Goal: Transaction & Acquisition: Purchase product/service

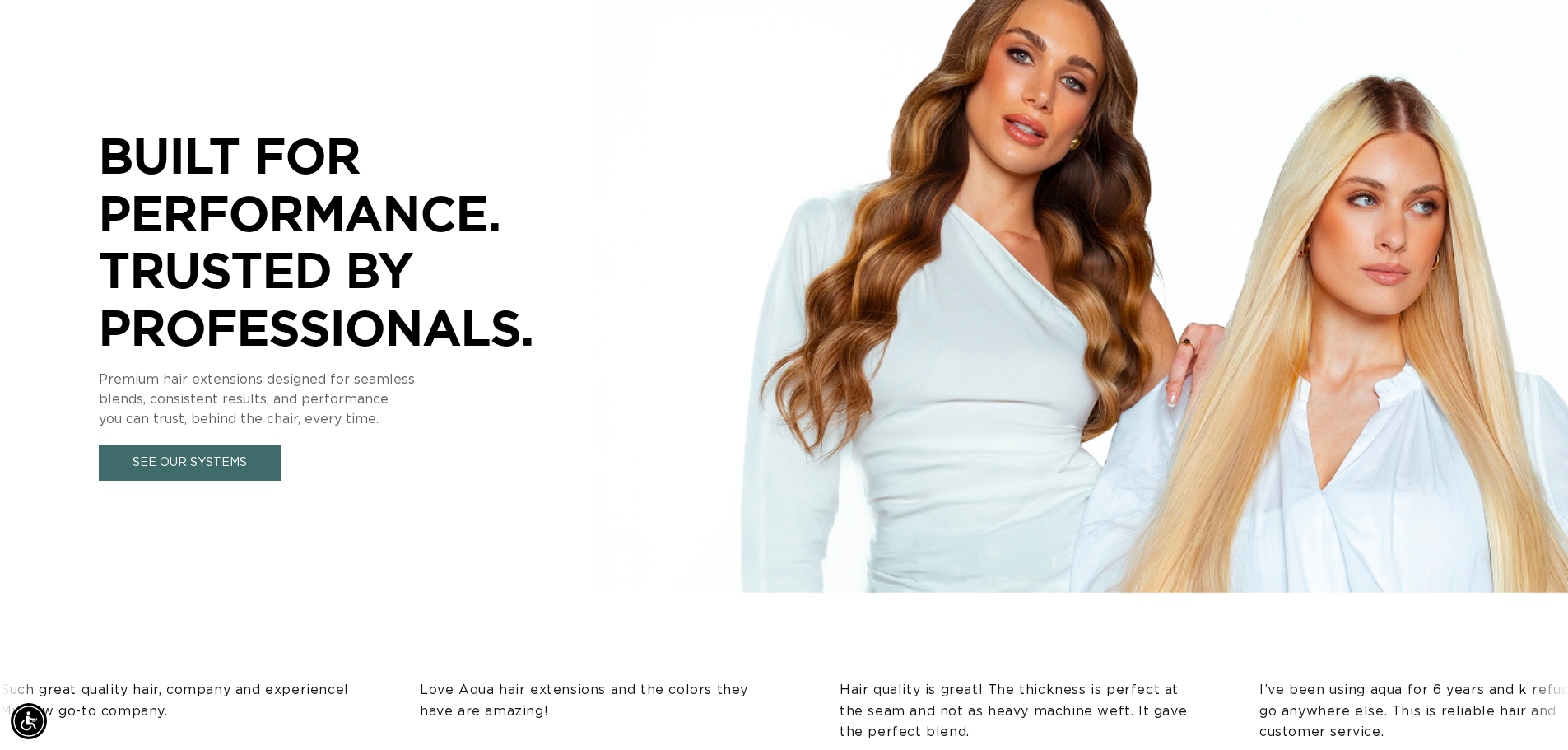
scroll to position [82, 0]
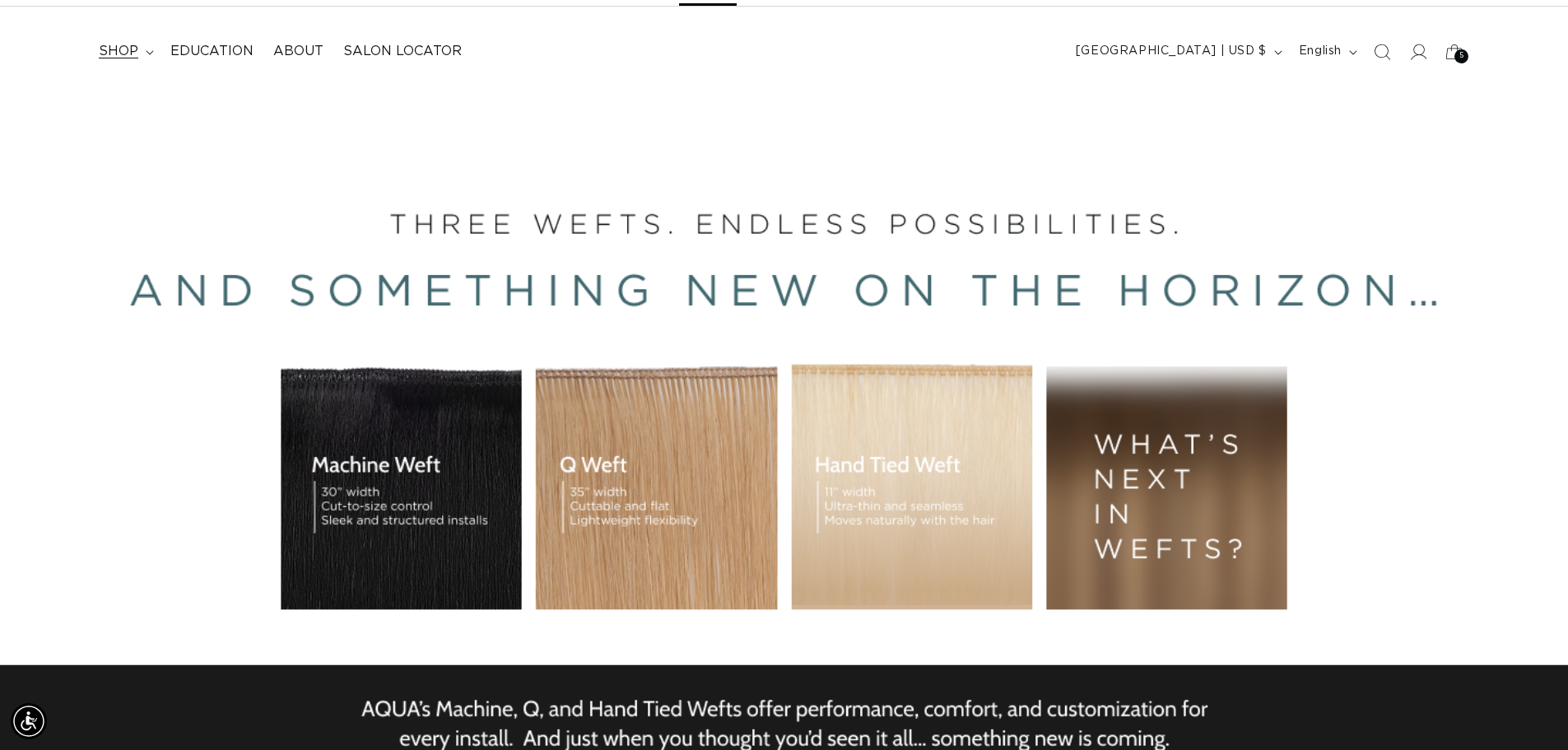
click at [145, 48] on summary "shop" at bounding box center [125, 51] width 72 height 37
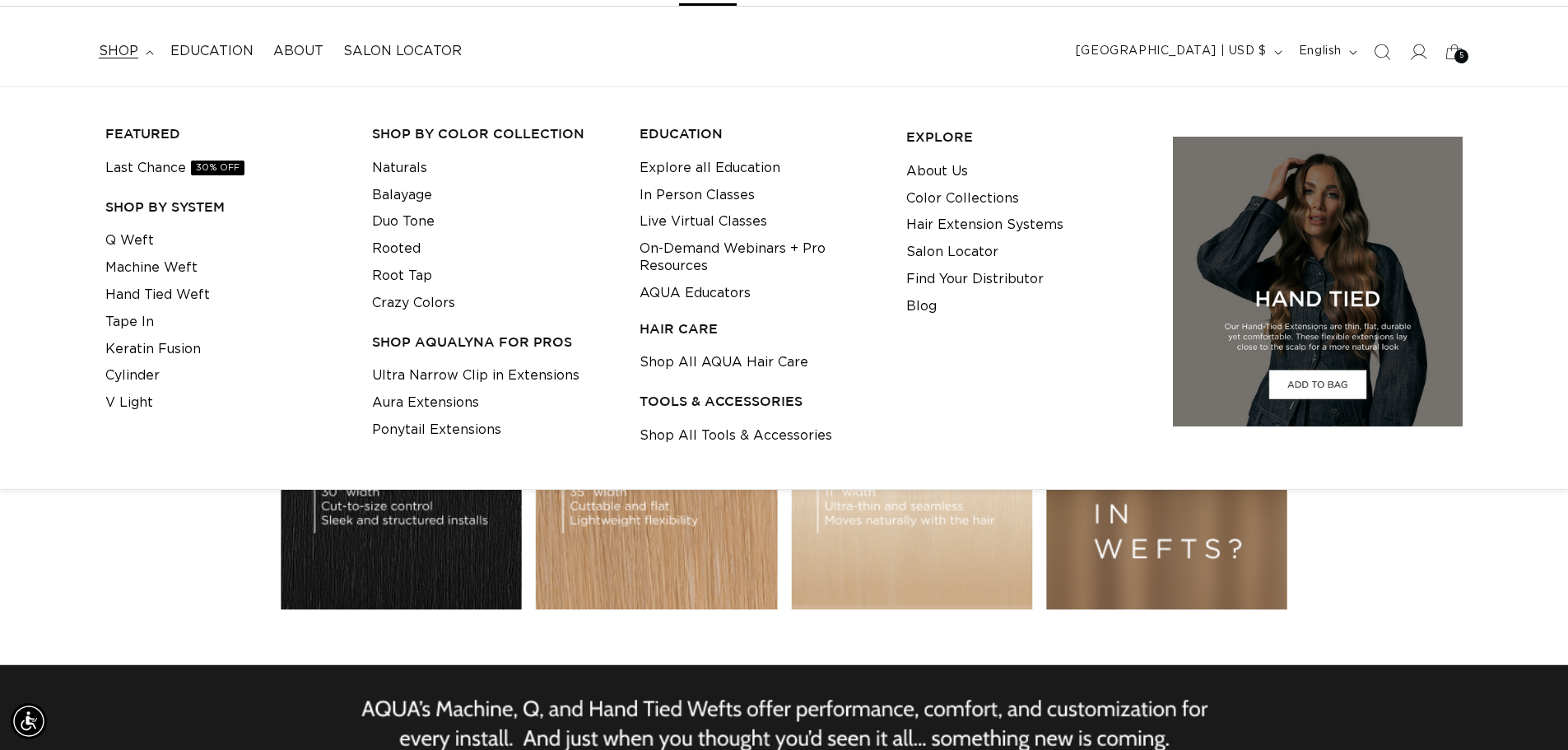
scroll to position [0, 0]
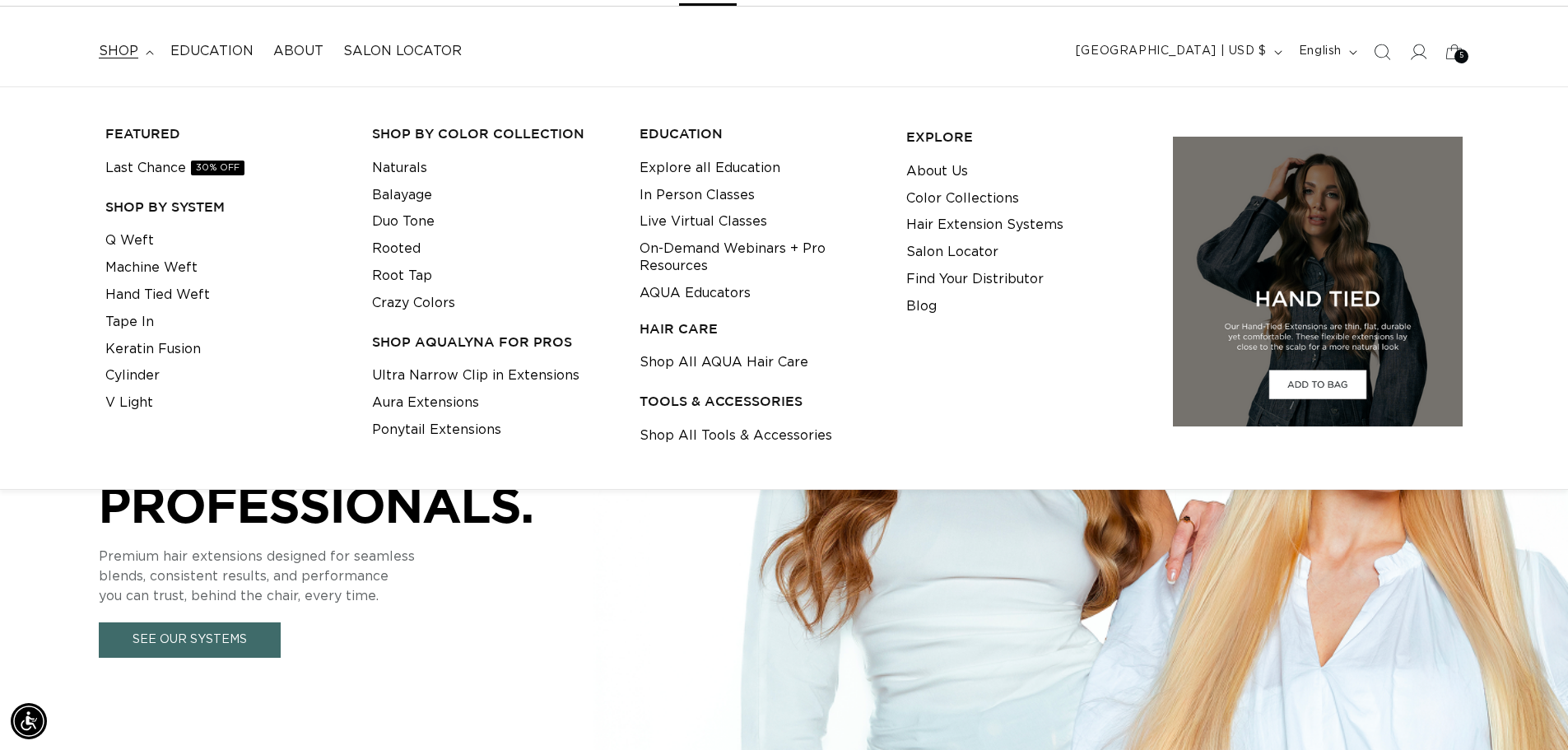
click at [784, 677] on div "BUILT FOR  PERFORMANCE. TRUSTED BY PROFESSIONALS. Premium hair extensions desig…" at bounding box center [784, 457] width 1568 height 741
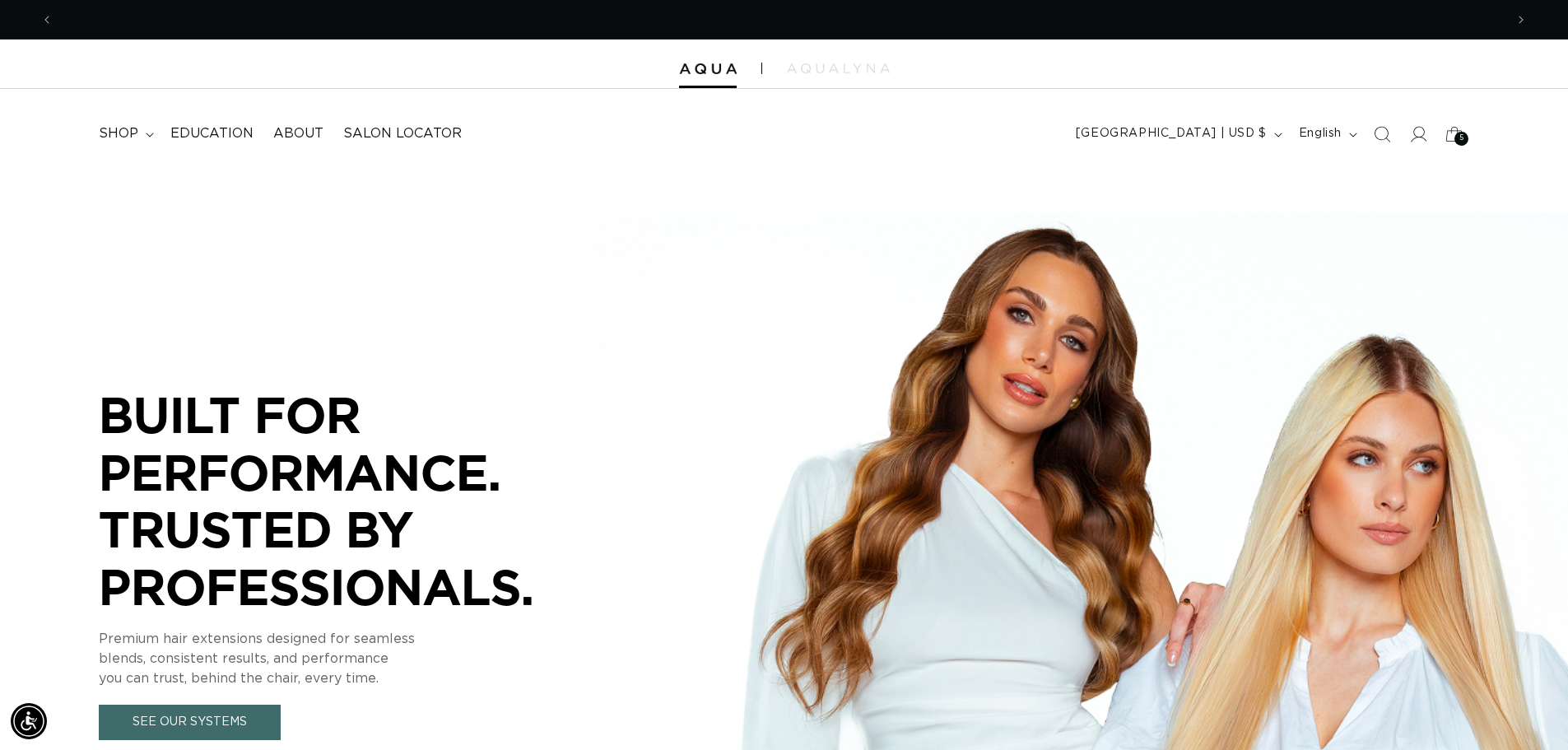
scroll to position [0, 1451]
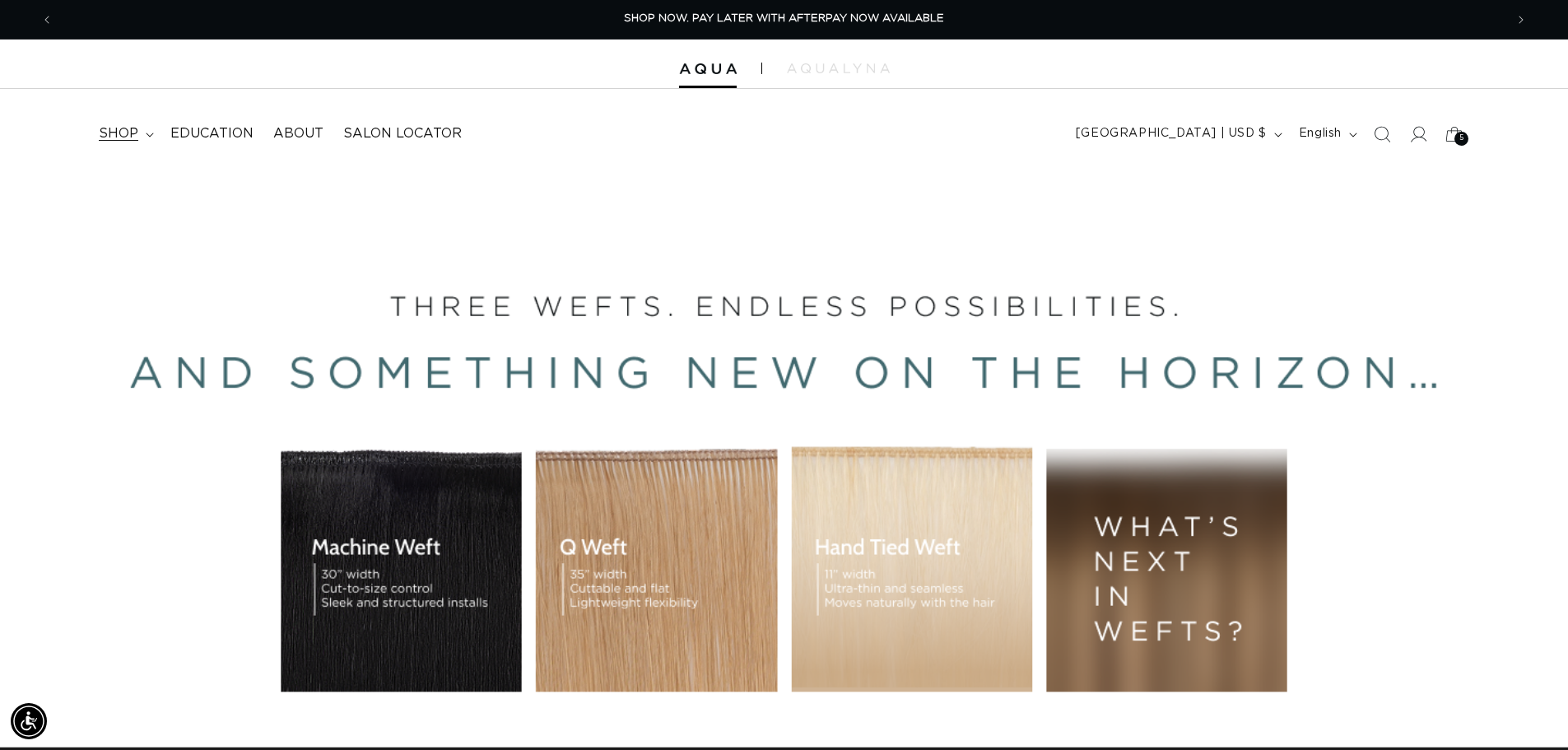
click at [132, 137] on span "shop" at bounding box center [118, 133] width 39 height 17
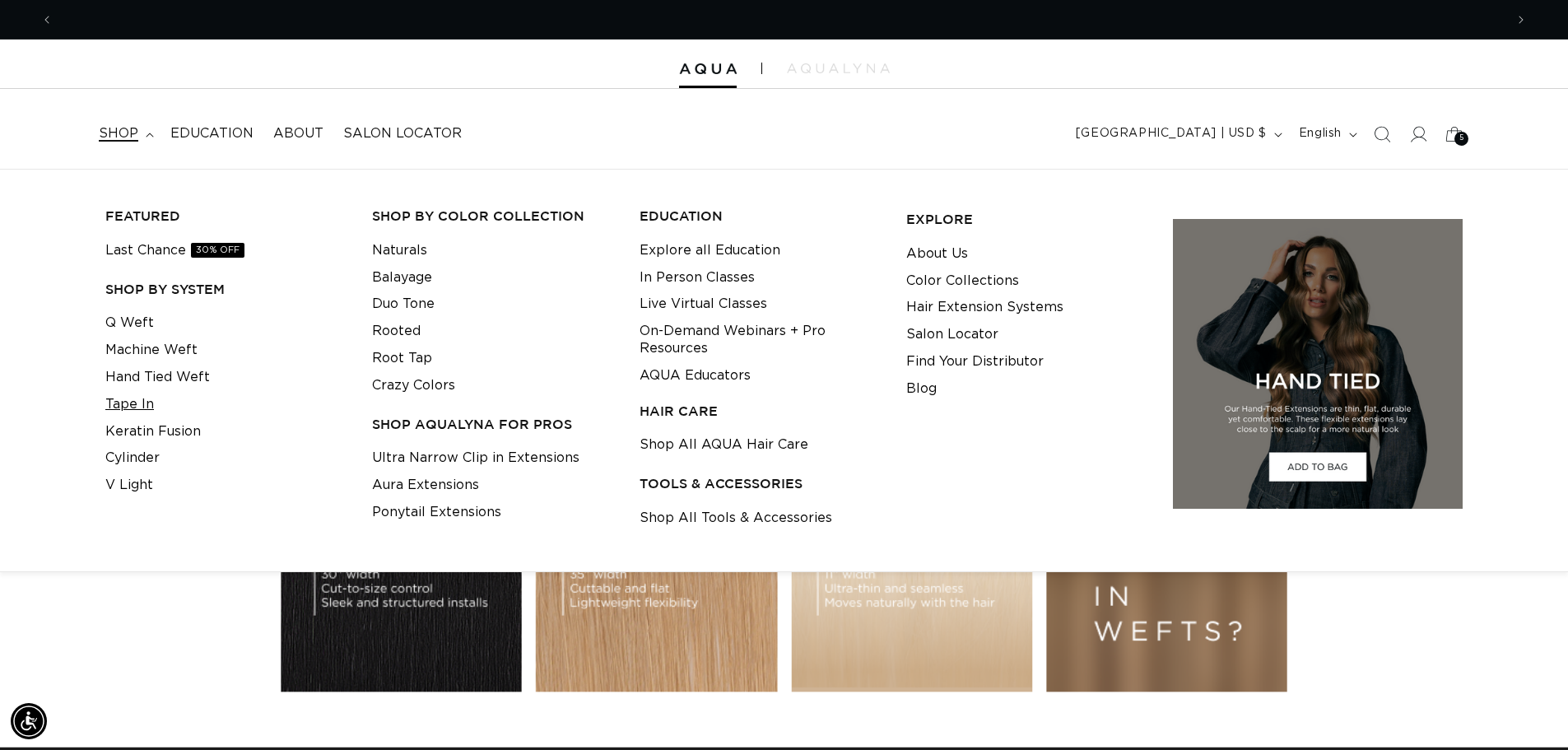
scroll to position [0, 0]
click at [133, 398] on link "Tape In" at bounding box center [130, 404] width 49 height 27
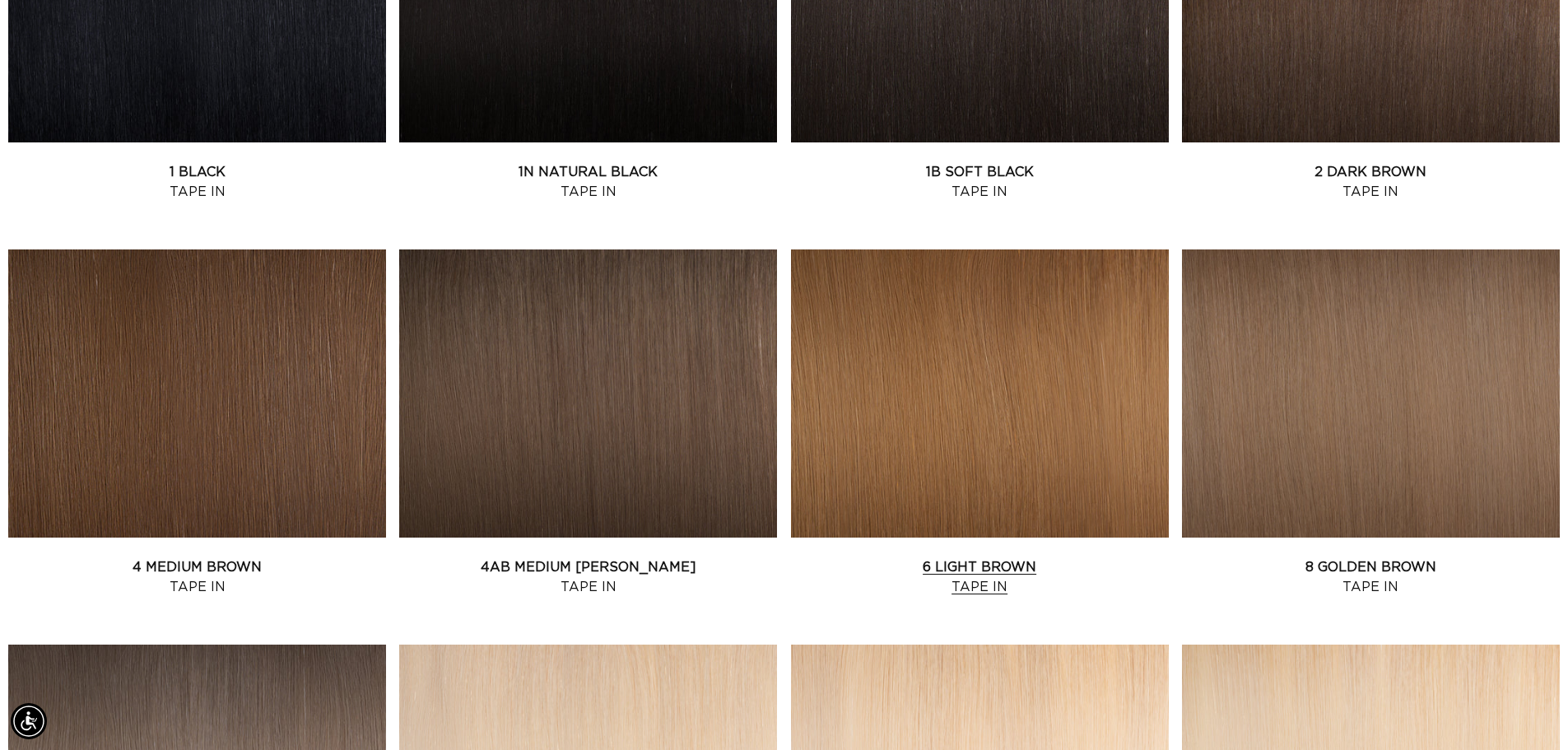
scroll to position [0, 2902]
click at [961, 557] on link "6 Light Brown Tape In" at bounding box center [979, 576] width 378 height 39
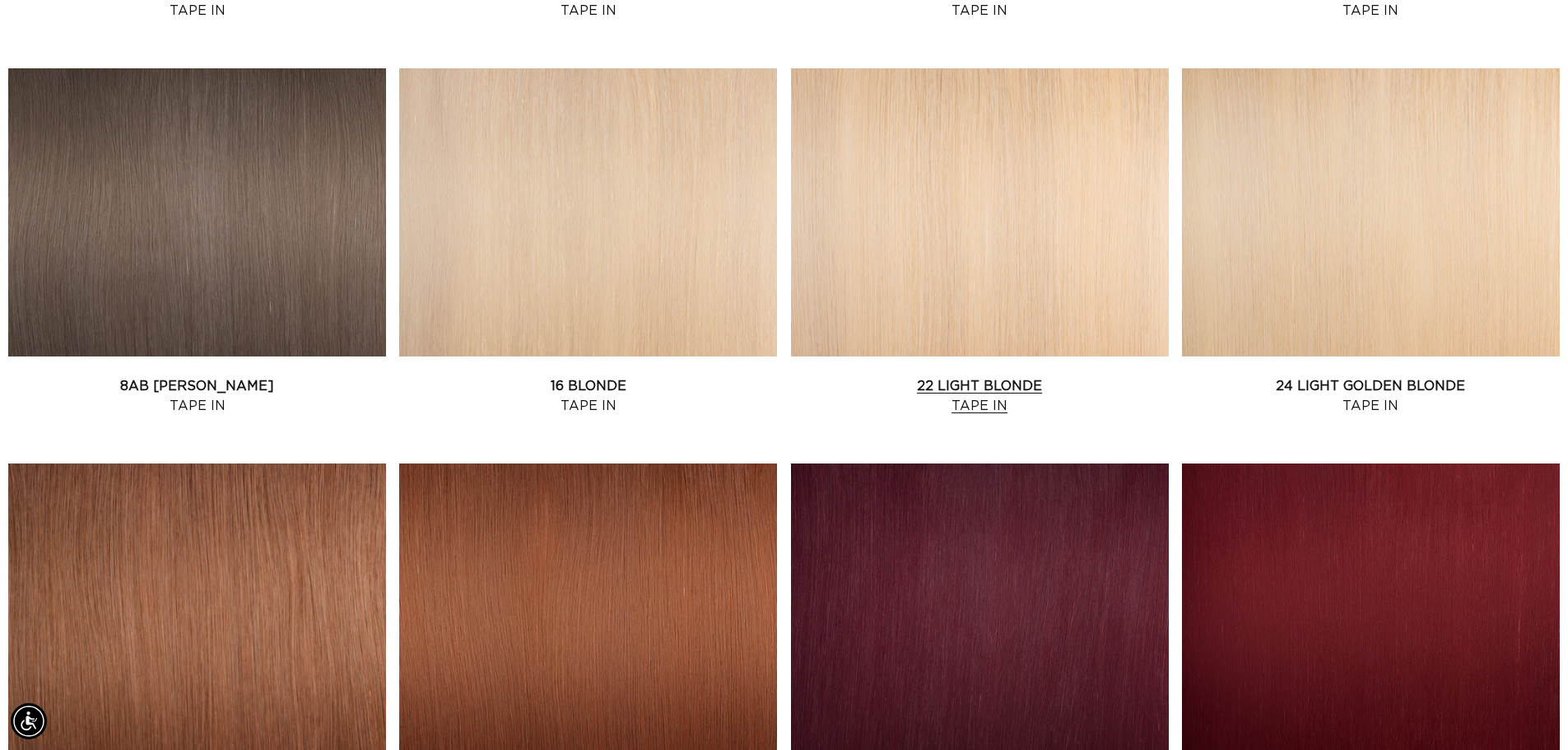
click at [1055, 376] on link "22 Light Blonde Tape In" at bounding box center [979, 395] width 378 height 39
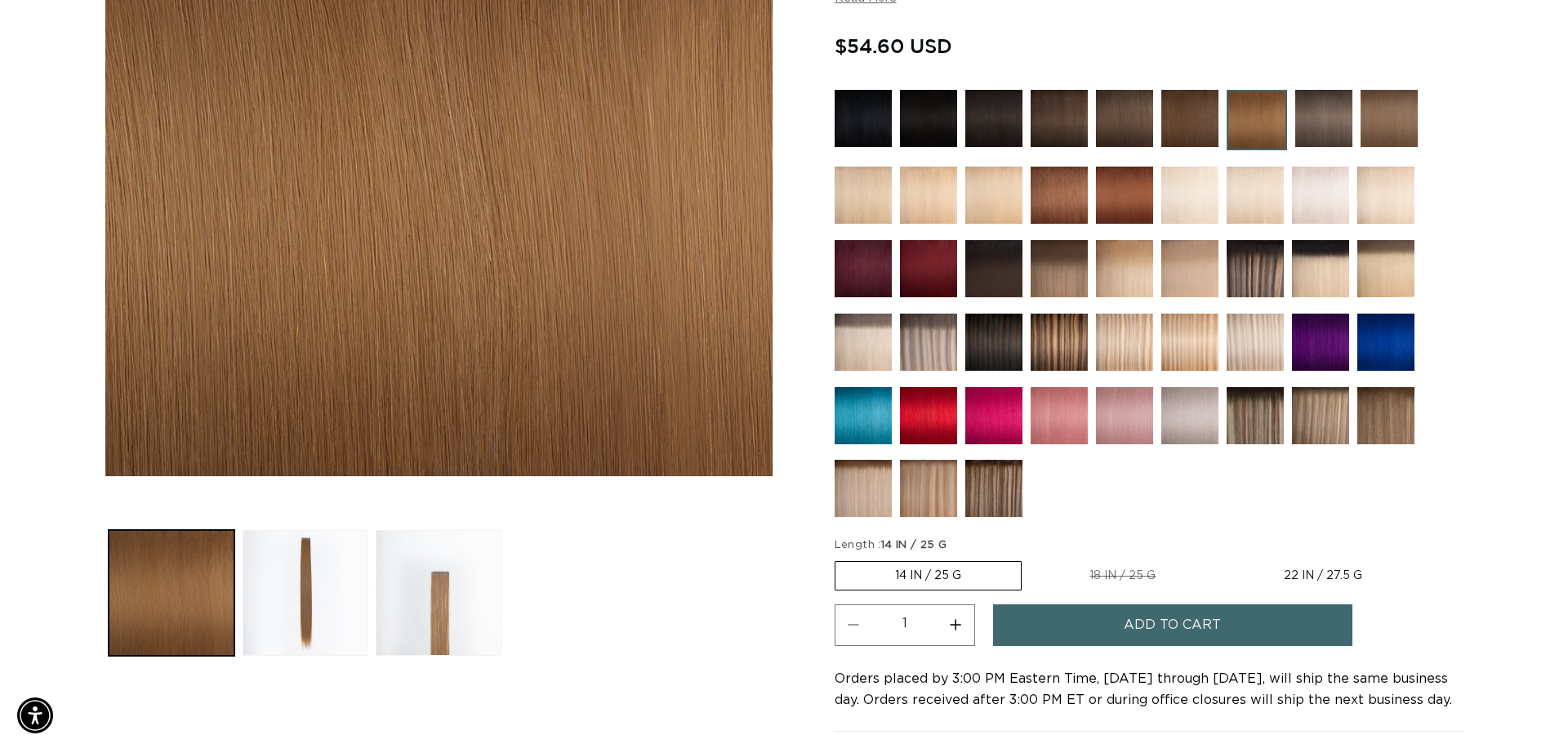
scroll to position [327, 0]
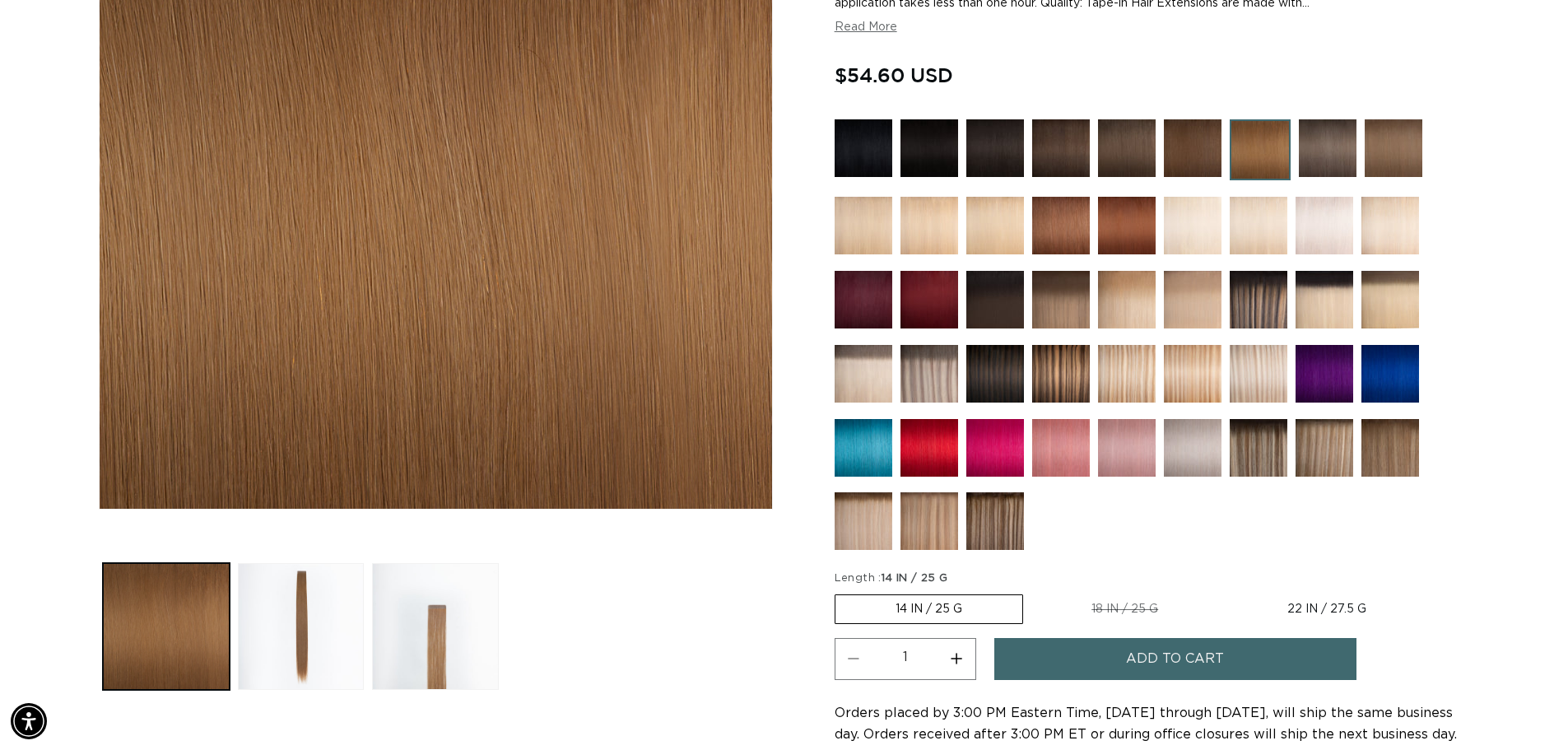
click at [1067, 655] on button "Add to cart" at bounding box center [1175, 659] width 362 height 42
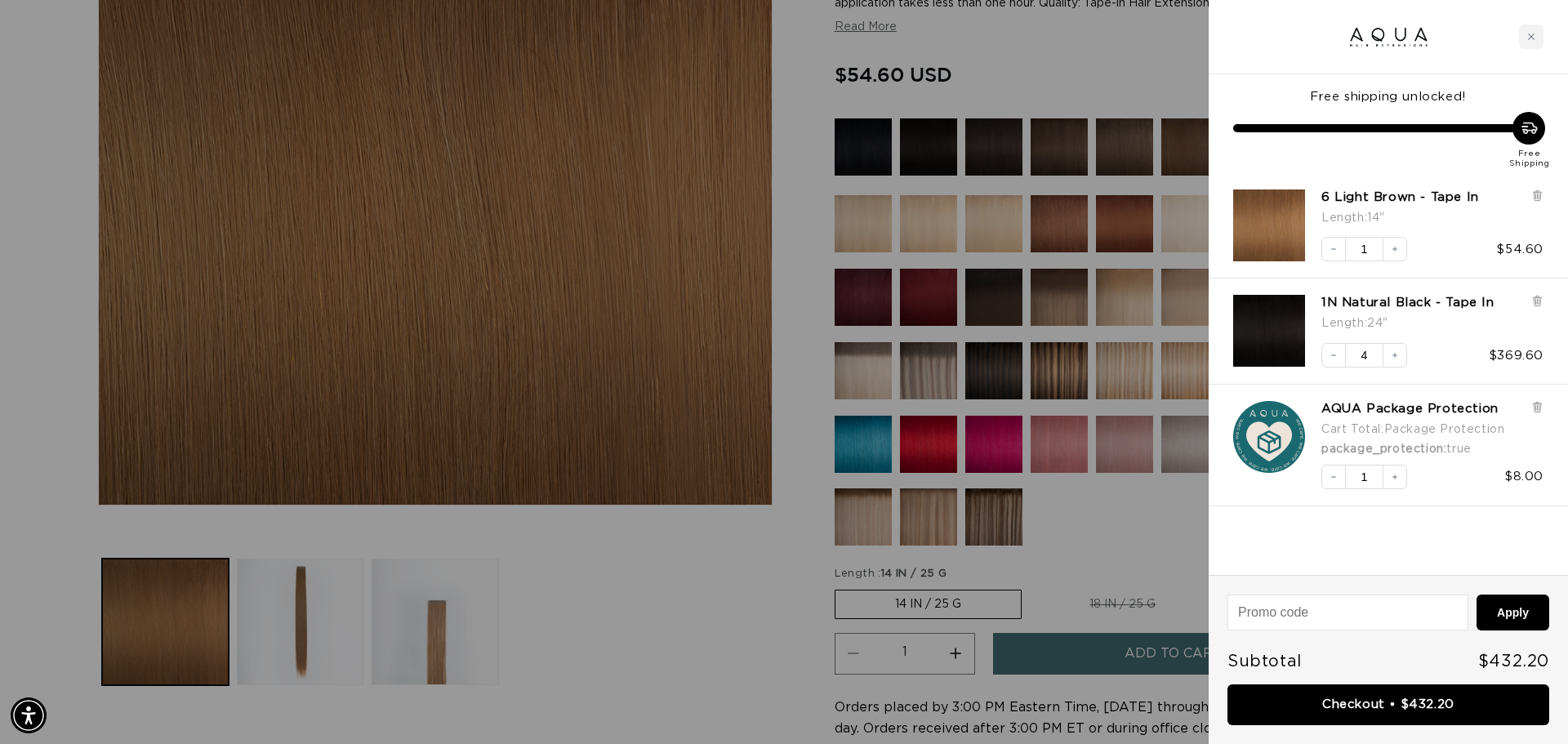
scroll to position [0, 1452]
click at [1533, 306] on icon at bounding box center [1538, 301] width 12 height 12
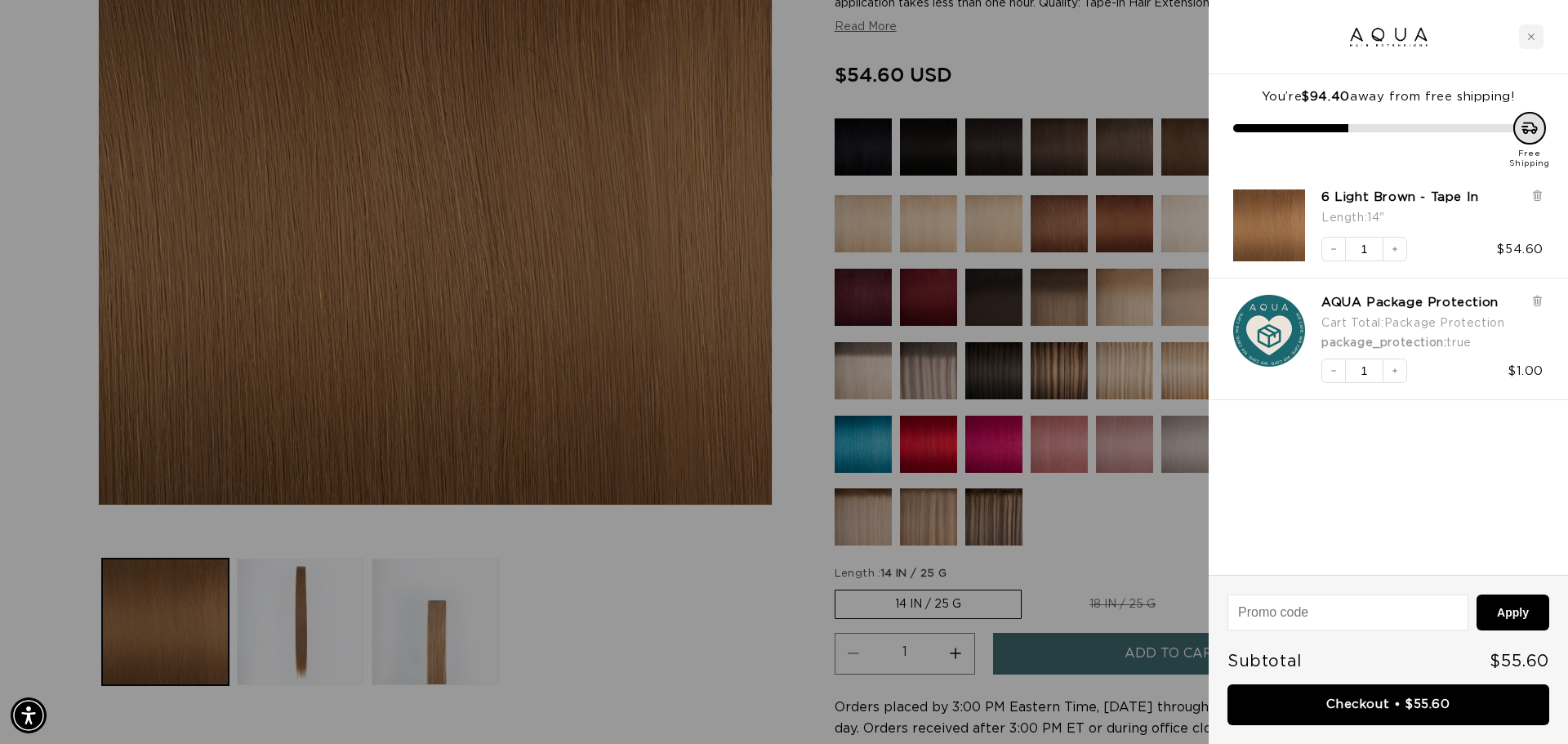
scroll to position [0, 0]
click at [1539, 298] on icon at bounding box center [1538, 301] width 12 height 12
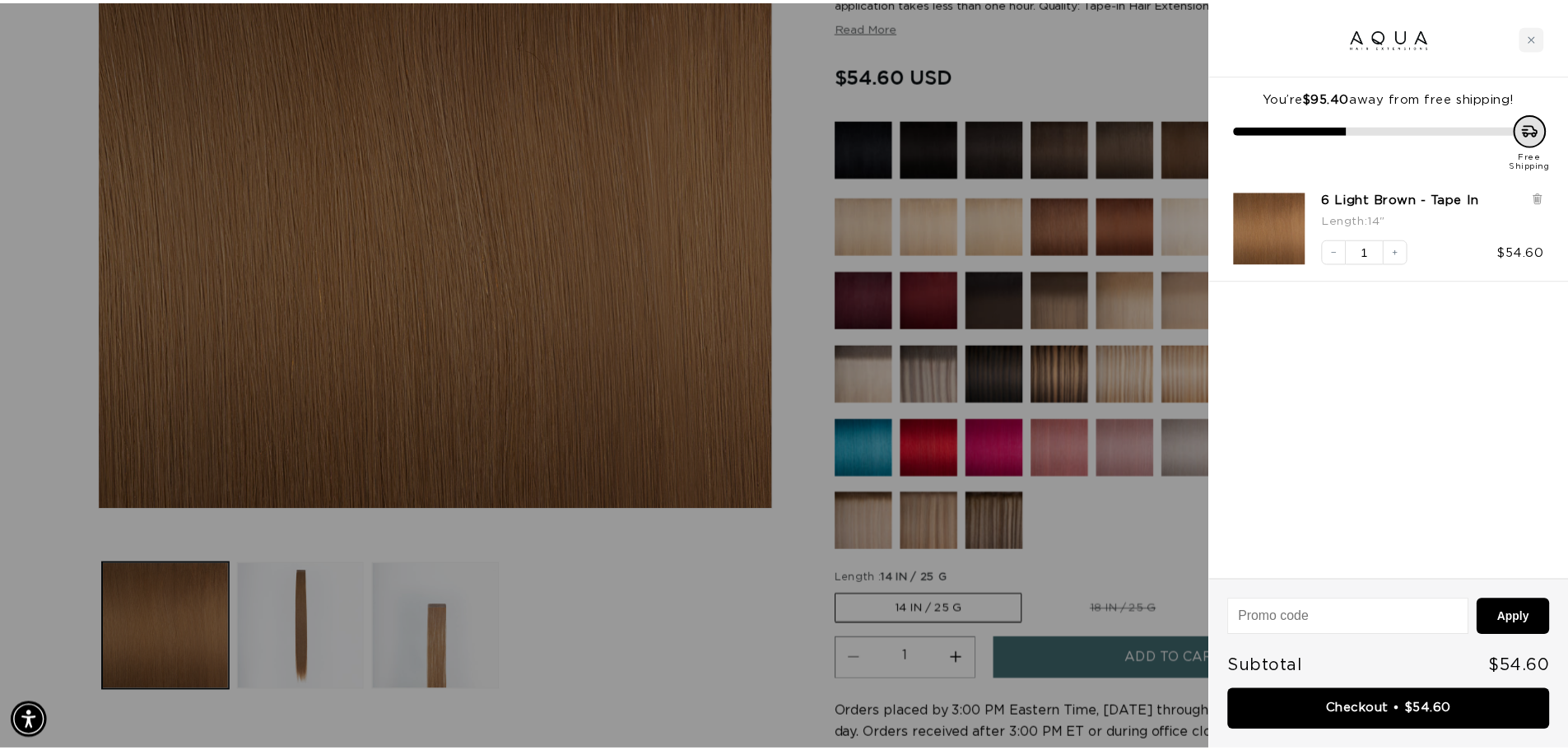
scroll to position [0, 1463]
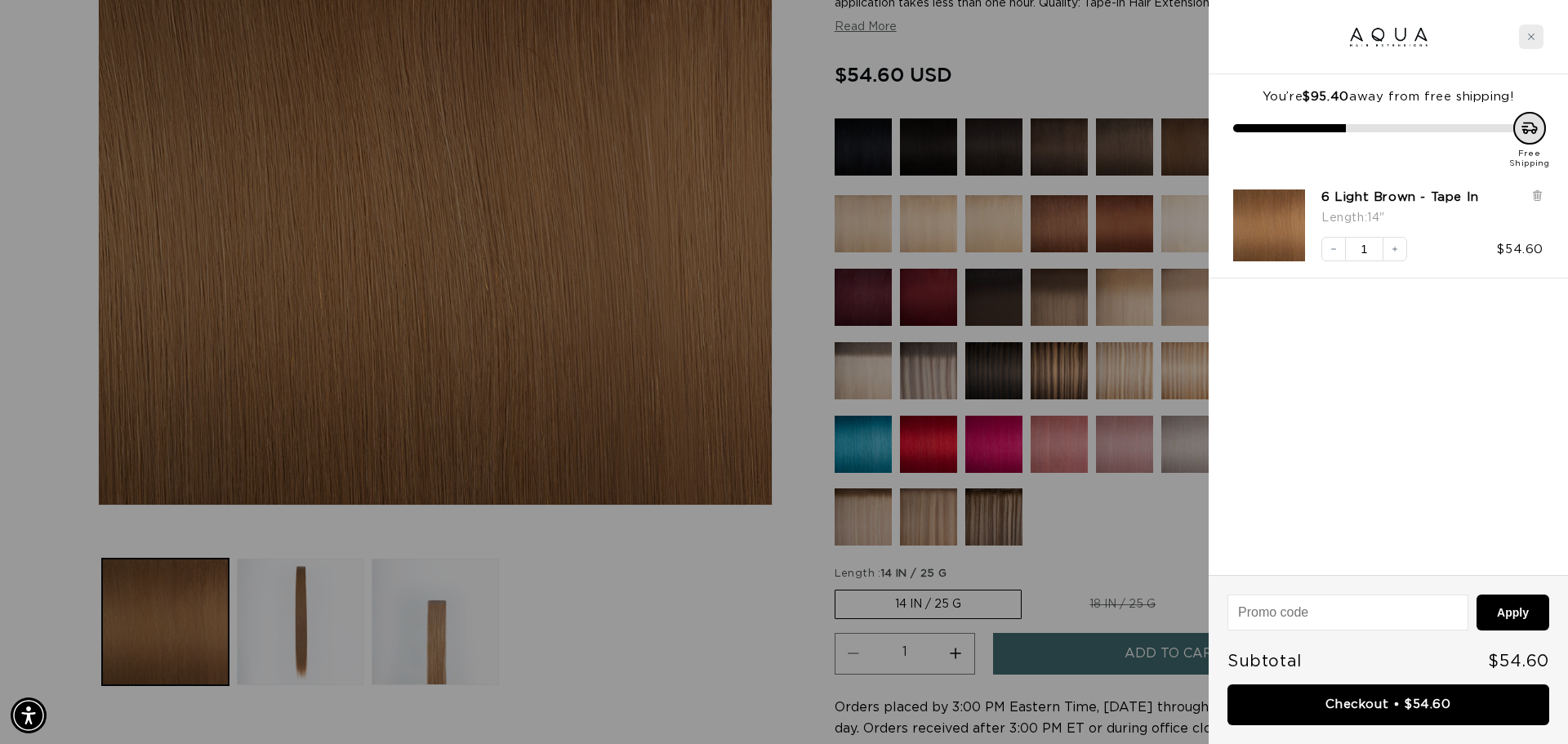
click at [1528, 34] on icon "Close cart" at bounding box center [1531, 36] width 8 height 8
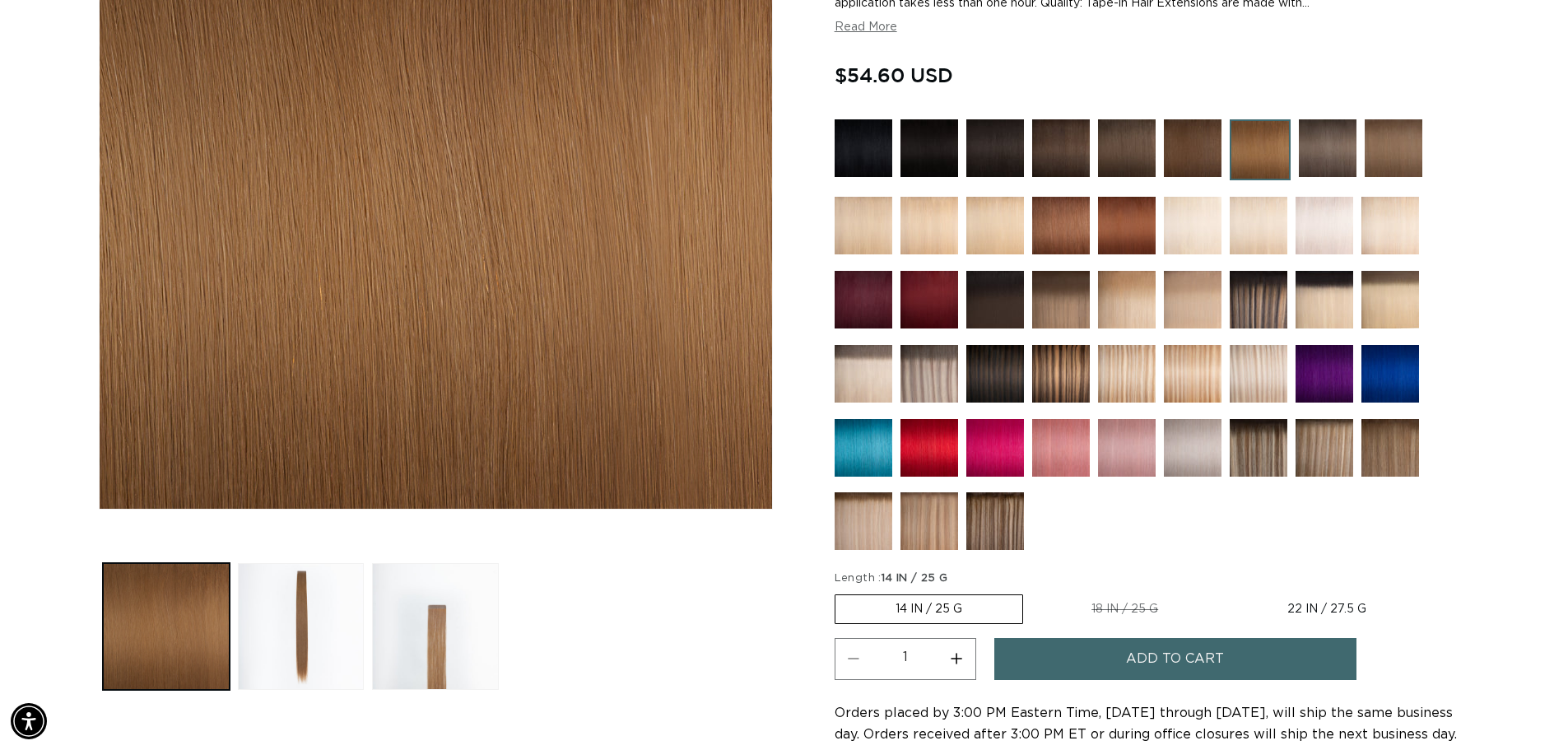
scroll to position [0, 2902]
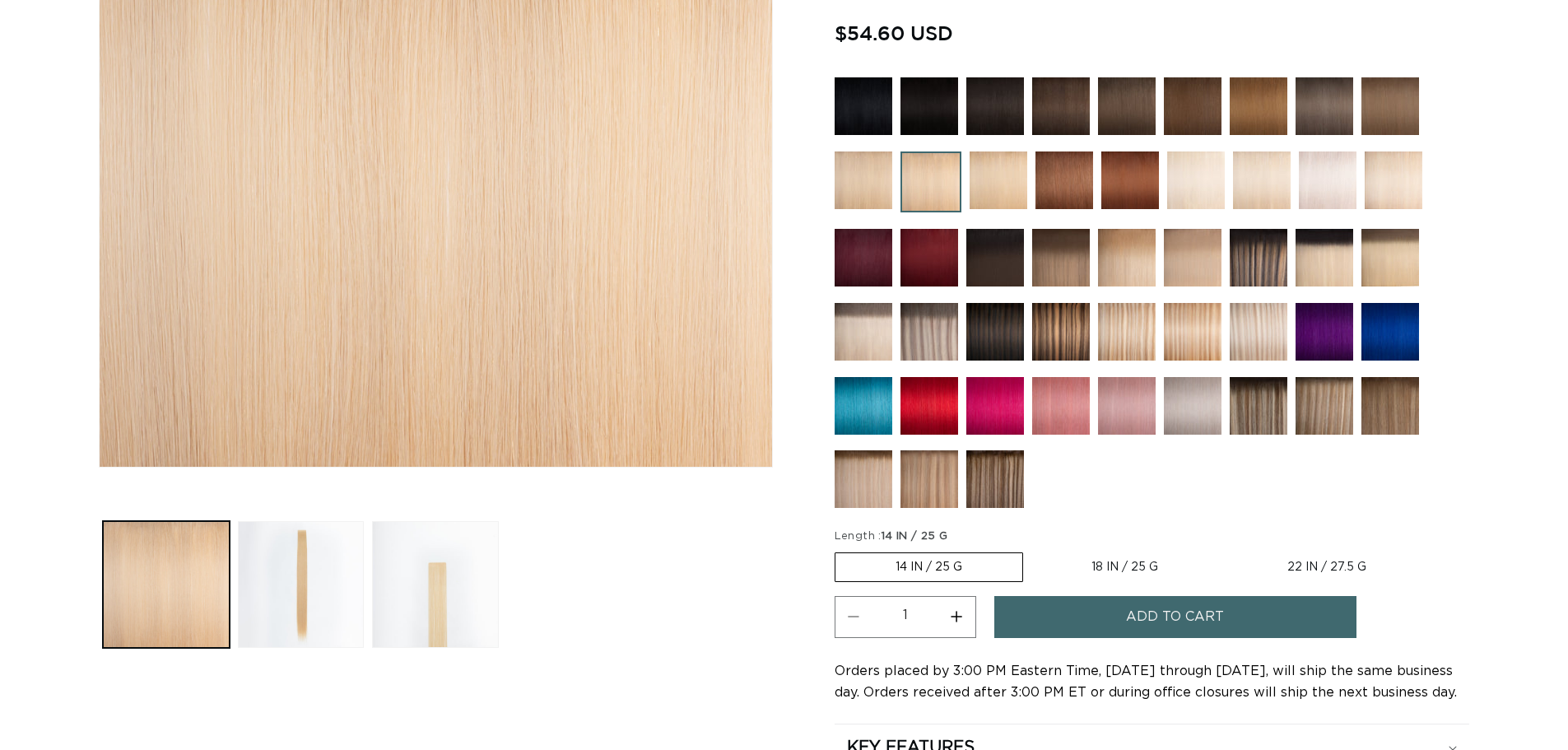
scroll to position [412, 0]
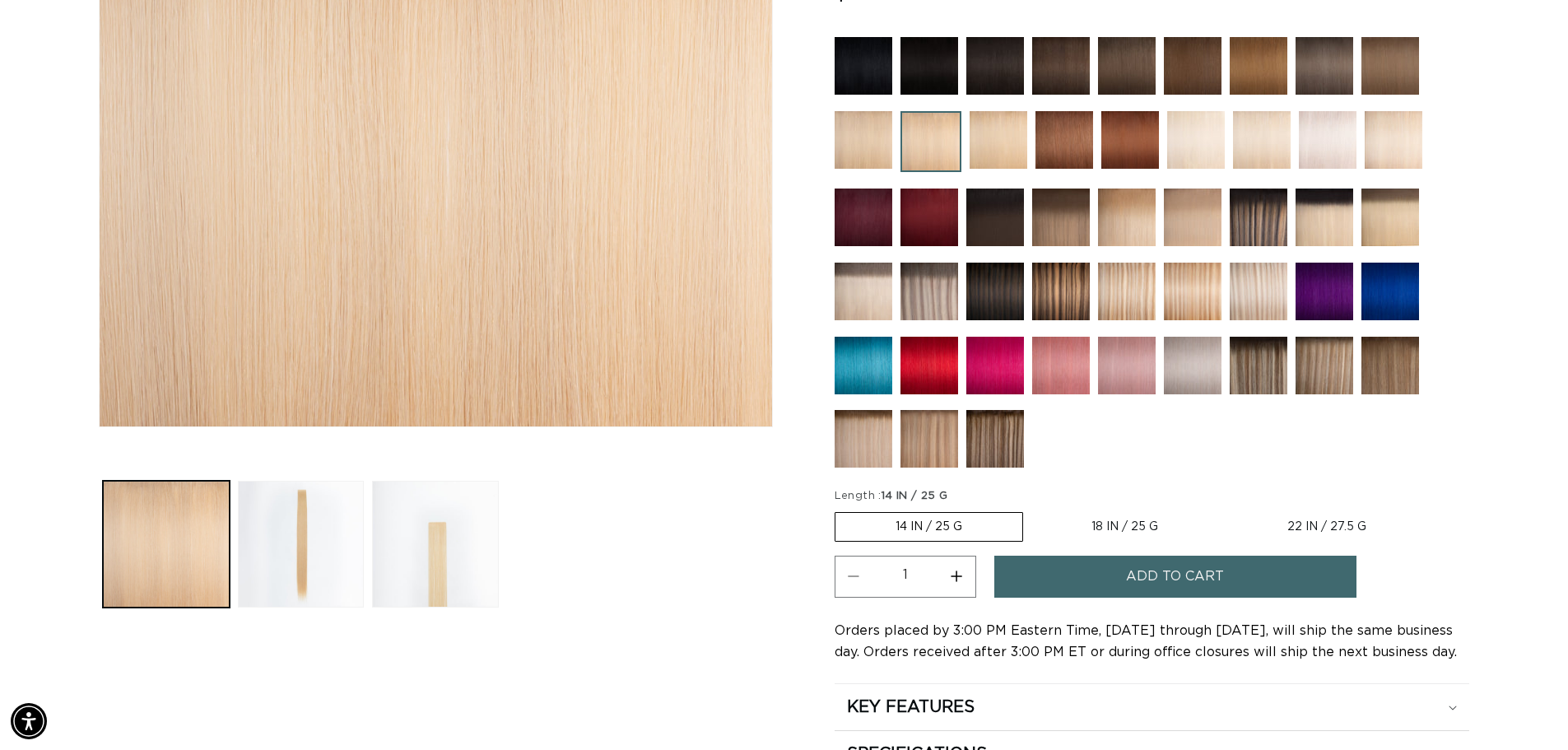
click at [1143, 577] on span "Add to cart" at bounding box center [1175, 576] width 98 height 42
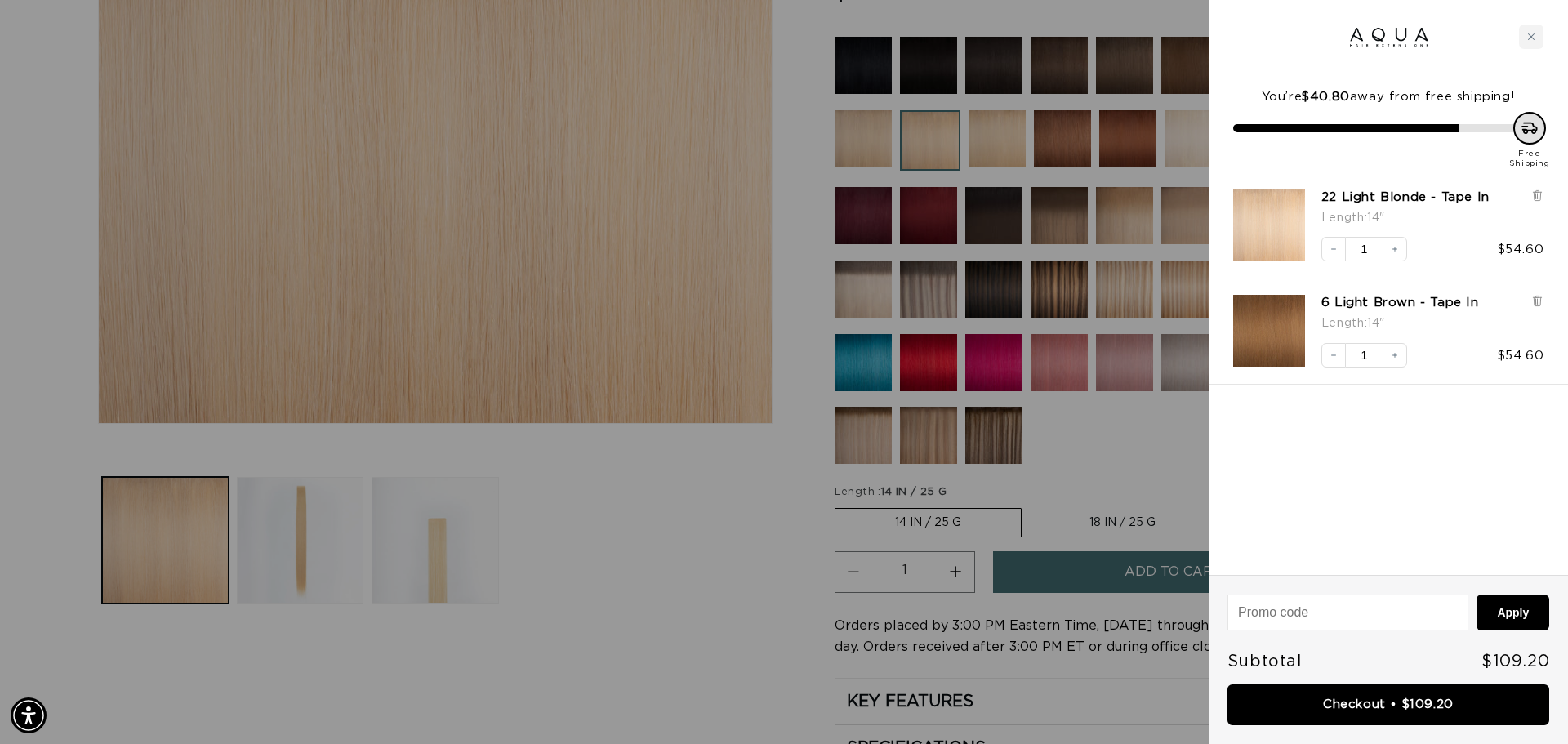
scroll to position [0, 2905]
click at [1423, 703] on link "Checkout • $109.20" at bounding box center [1389, 705] width 322 height 42
